Goal: Task Accomplishment & Management: Use online tool/utility

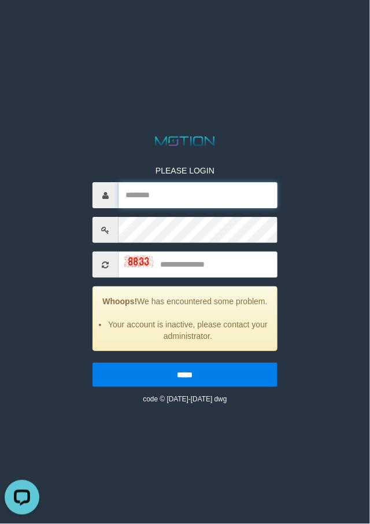
type input "*********"
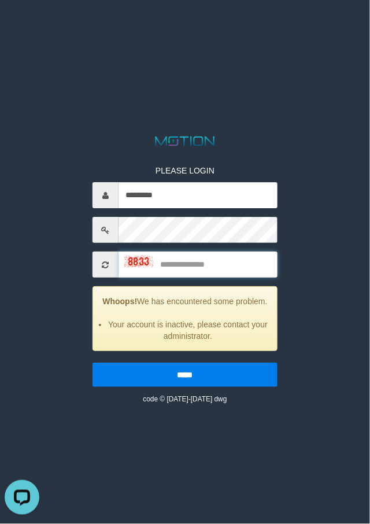
click at [163, 266] on input "text" at bounding box center [197, 264] width 159 height 26
type input "****"
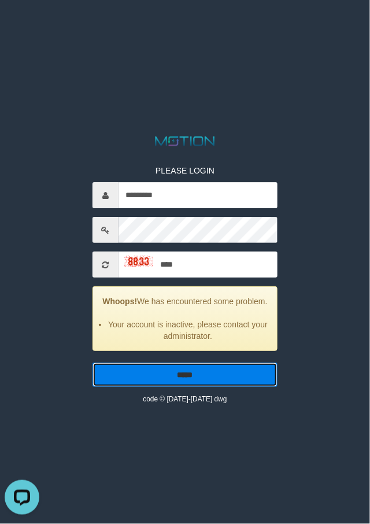
click at [180, 387] on input "*****" at bounding box center [184, 374] width 185 height 24
